Goal: Task Accomplishment & Management: Manage account settings

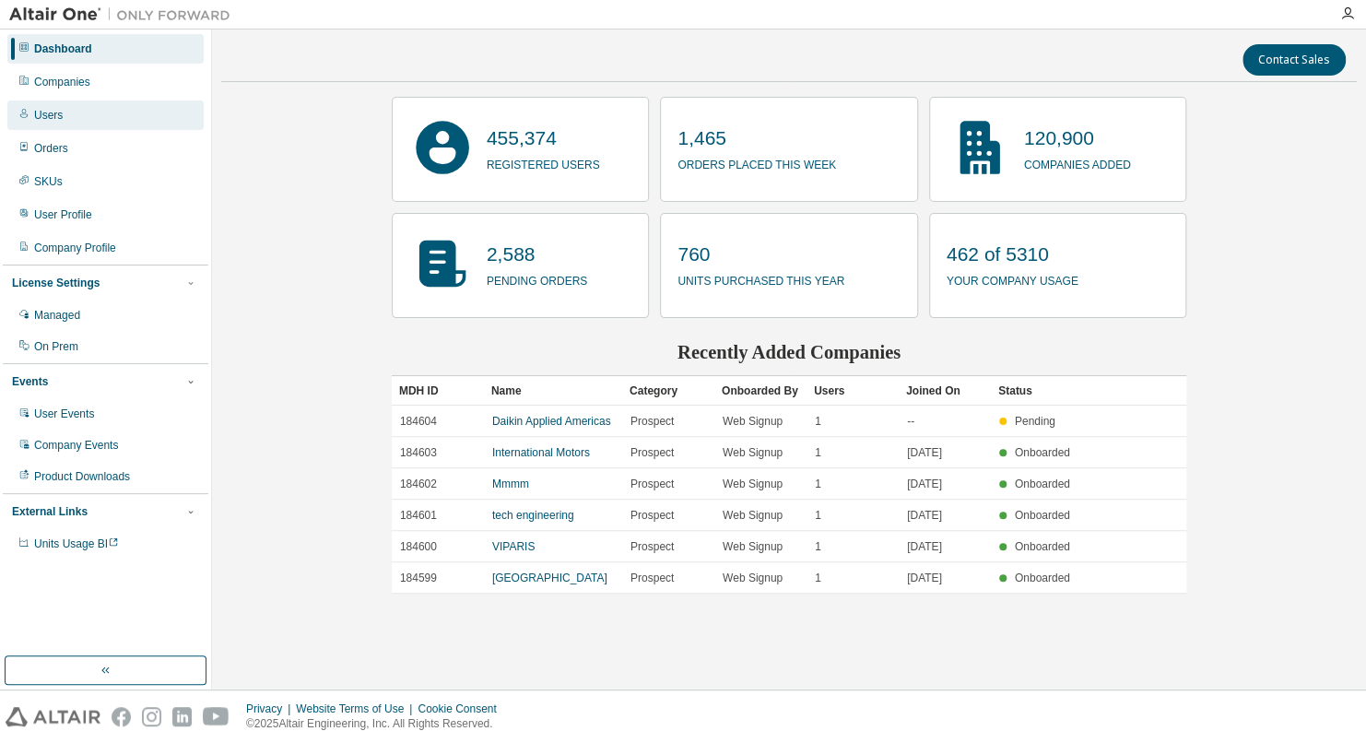
click at [95, 115] on div "Users" at bounding box center [105, 114] width 196 height 29
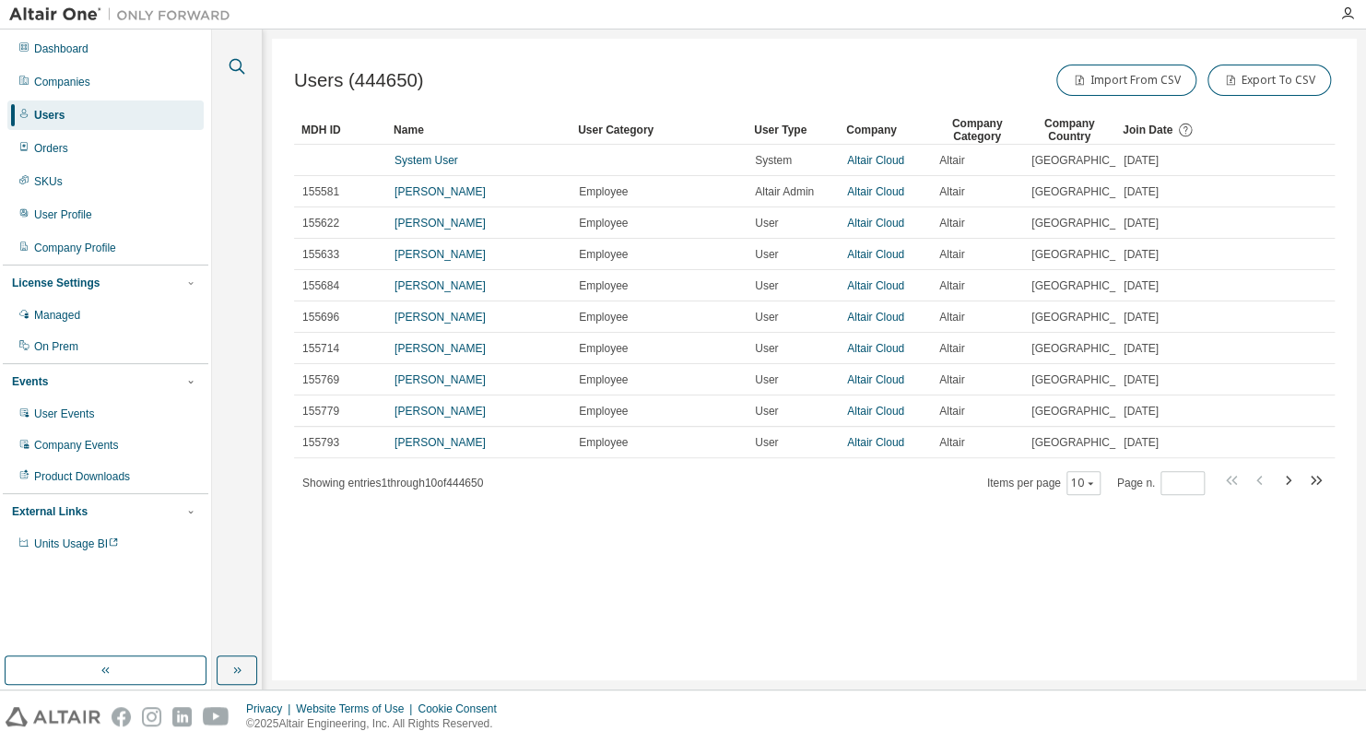
click at [244, 64] on icon "button" at bounding box center [237, 66] width 22 height 22
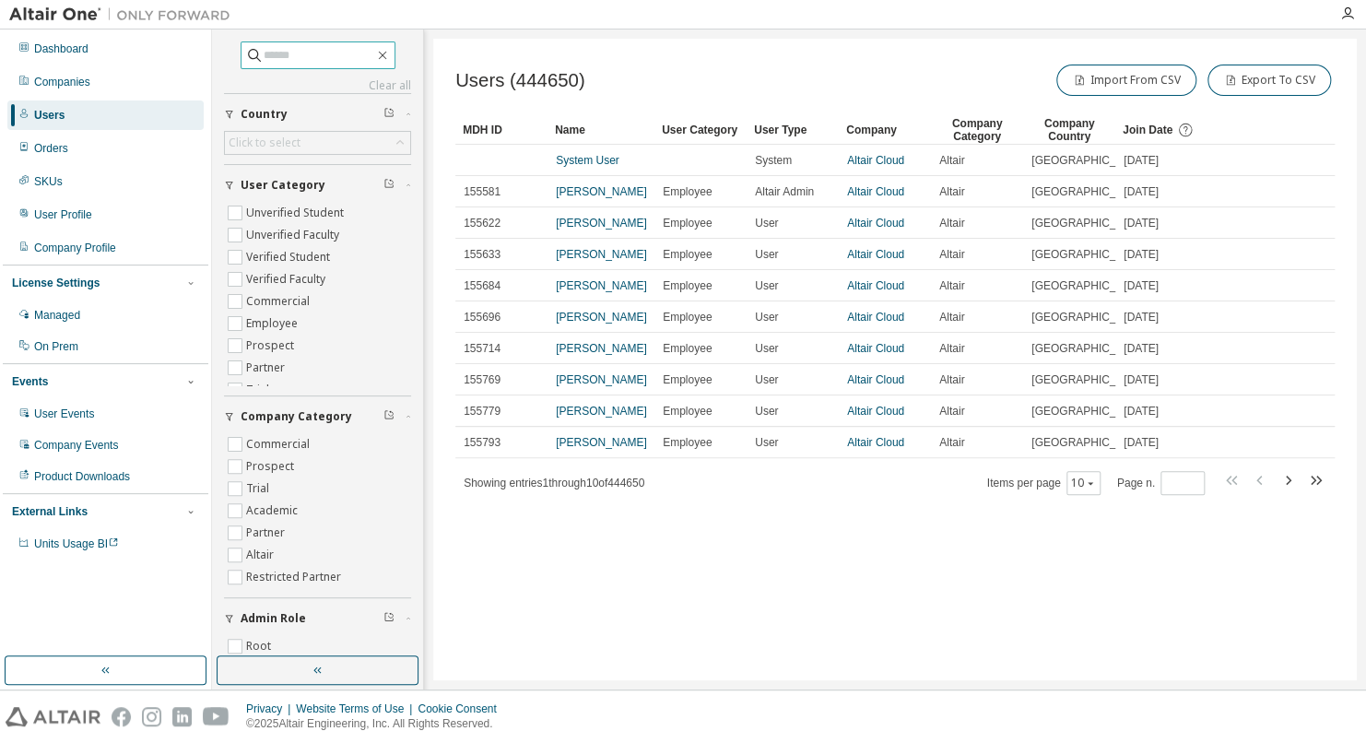
click at [300, 57] on input "text" at bounding box center [319, 55] width 111 height 18
type input "****"
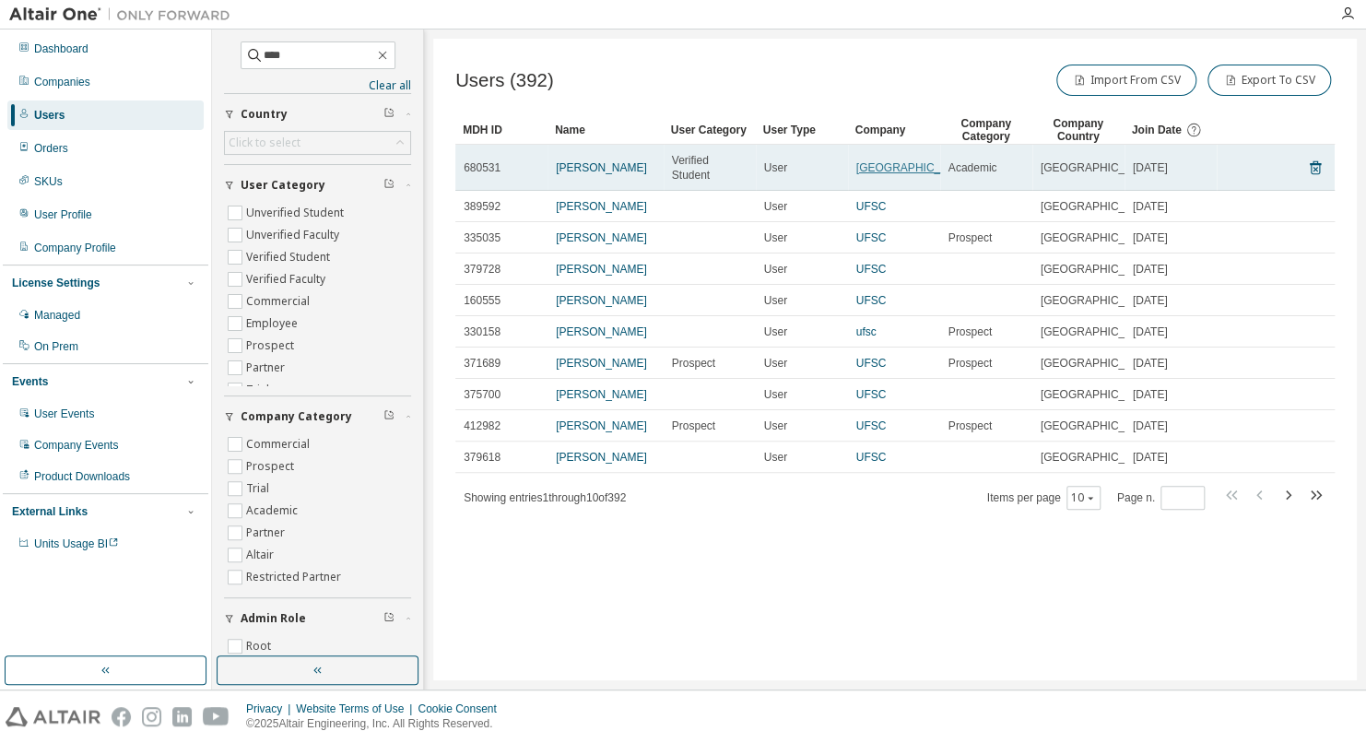
click at [857, 174] on link "[GEOGRAPHIC_DATA]" at bounding box center [913, 167] width 115 height 13
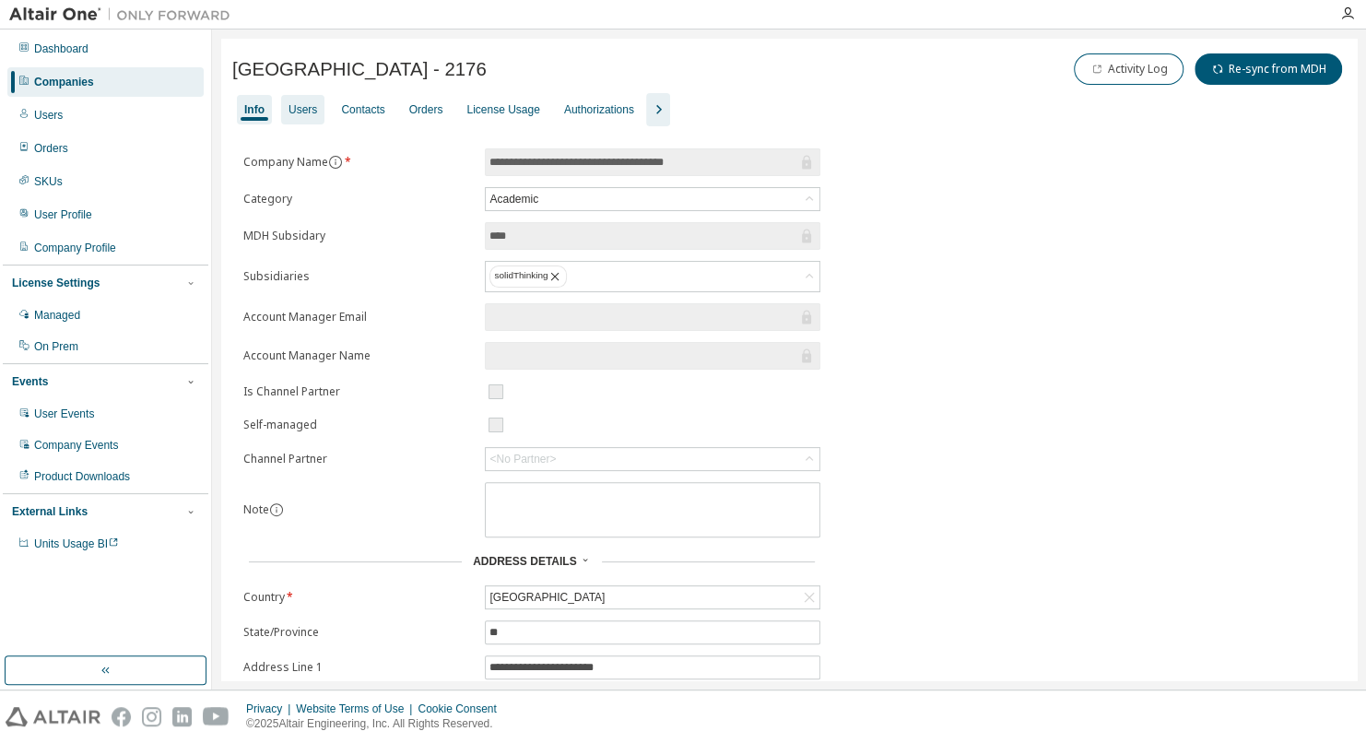
click at [306, 115] on div "Users" at bounding box center [302, 109] width 29 height 15
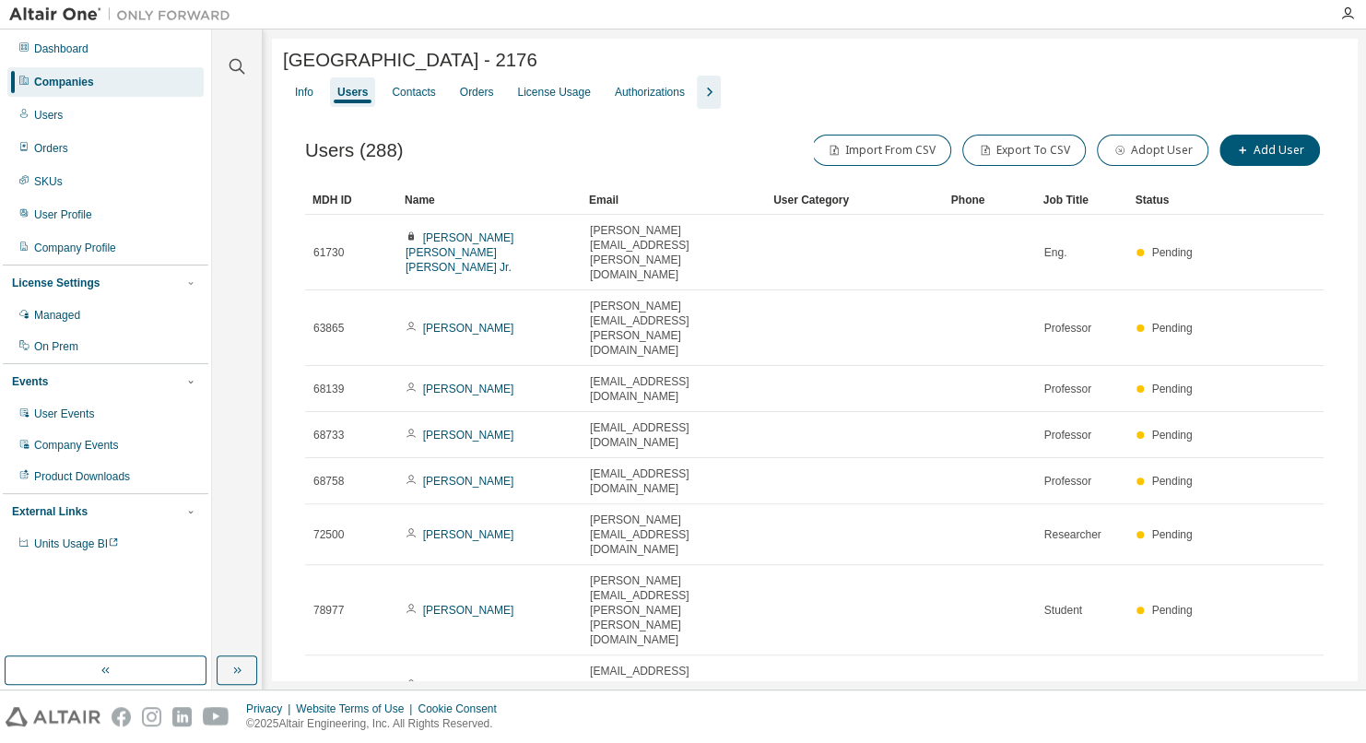
click at [576, 131] on div "Users (288) Import From CSV Export To CSV Adopt User Add User Clear Load Save S…" at bounding box center [814, 531] width 1063 height 844
click at [628, 136] on div "Users (288) Import From CSV Export To CSV Adopt User Add User" at bounding box center [814, 150] width 1018 height 39
click at [708, 134] on div "Users (288) Import From CSV Export To CSV Adopt User Add User Clear Load Save S…" at bounding box center [814, 531] width 1063 height 844
